Goal: Navigation & Orientation: Find specific page/section

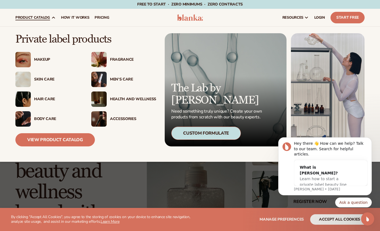
click at [26, 84] on img at bounding box center [22, 79] width 15 height 15
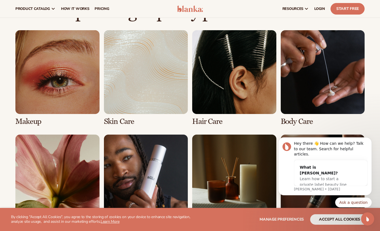
scroll to position [385, 0]
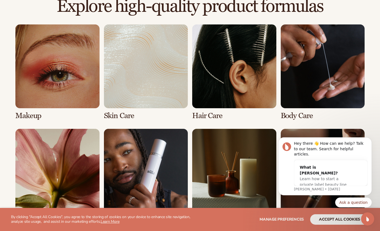
click at [154, 83] on link "2 / 8" at bounding box center [146, 72] width 84 height 96
click at [161, 98] on link "2 / 8" at bounding box center [146, 72] width 84 height 96
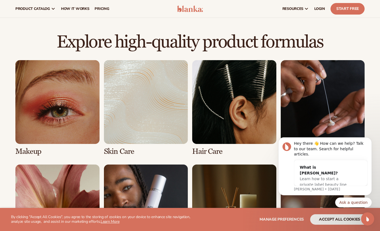
scroll to position [315, 0]
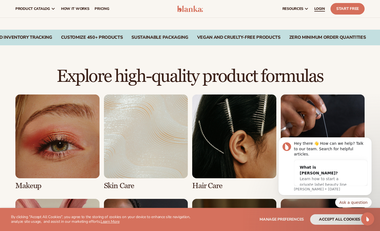
click at [314, 7] on span "LOGIN" at bounding box center [319, 9] width 11 height 4
